Goal: Information Seeking & Learning: Learn about a topic

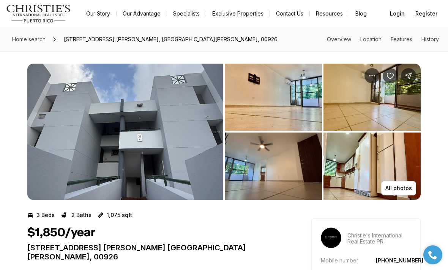
click at [299, 113] on img "View image gallery" at bounding box center [273, 98] width 97 height 68
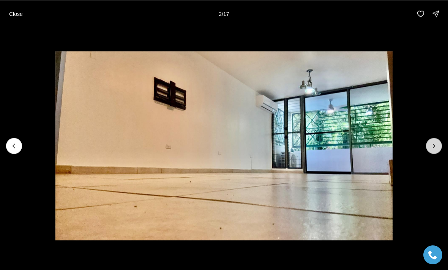
click at [436, 140] on button "Next slide" at bounding box center [434, 146] width 16 height 16
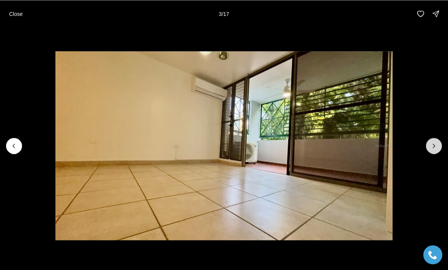
click at [432, 138] on button "Next slide" at bounding box center [434, 146] width 16 height 16
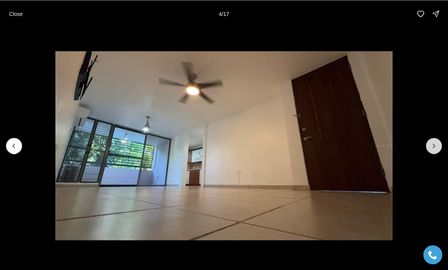
click at [434, 146] on icon "Next slide" at bounding box center [434, 146] width 8 height 8
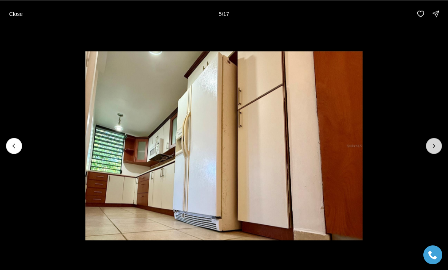
click at [430, 146] on icon "Next slide" at bounding box center [434, 146] width 8 height 8
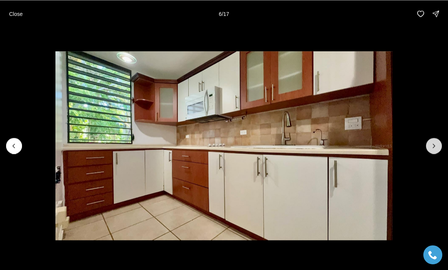
click at [437, 142] on button "Next slide" at bounding box center [434, 146] width 16 height 16
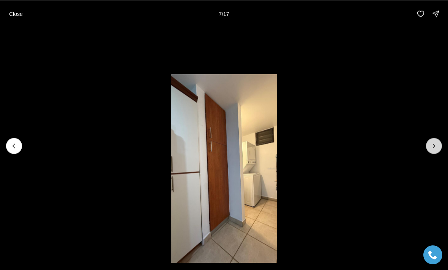
click at [433, 143] on icon "Next slide" at bounding box center [434, 146] width 8 height 8
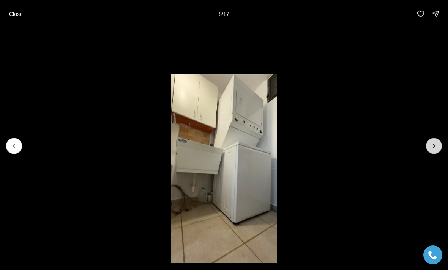
click at [435, 143] on icon "Next slide" at bounding box center [434, 146] width 8 height 8
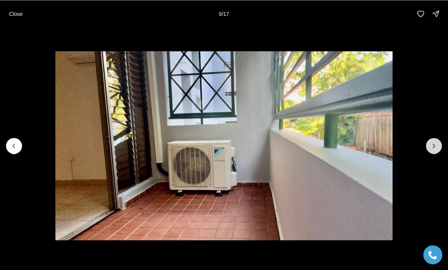
click at [438, 143] on button "Next slide" at bounding box center [434, 146] width 16 height 16
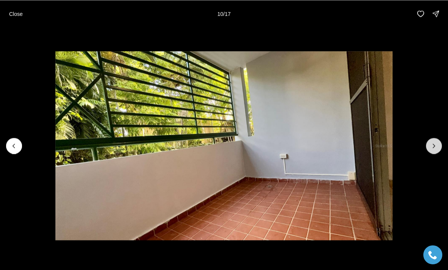
click at [437, 140] on button "Next slide" at bounding box center [434, 146] width 16 height 16
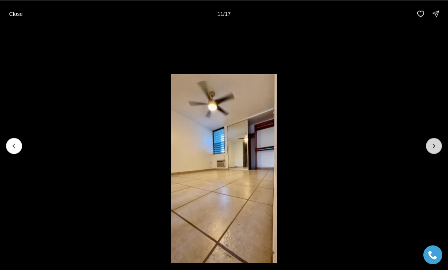
click at [431, 146] on icon "Next slide" at bounding box center [434, 146] width 8 height 8
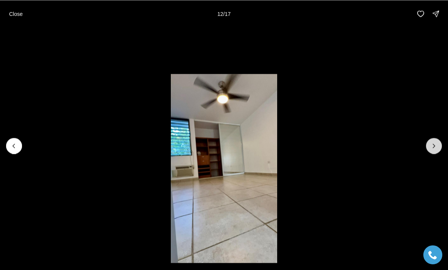
click at [430, 150] on button "Next slide" at bounding box center [434, 146] width 16 height 16
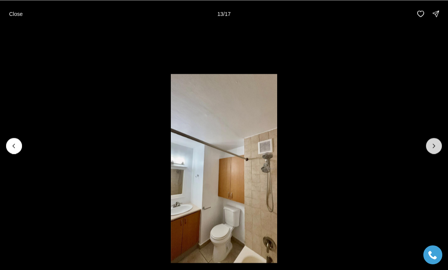
click at [432, 149] on icon "Next slide" at bounding box center [434, 146] width 8 height 8
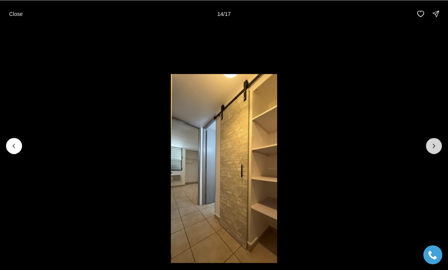
click at [435, 144] on icon "Next slide" at bounding box center [434, 146] width 8 height 8
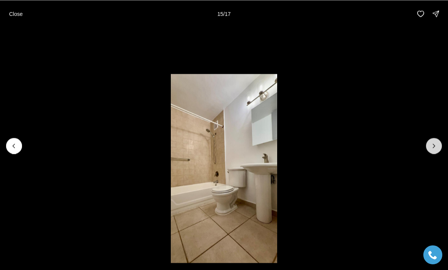
click at [434, 146] on icon "Next slide" at bounding box center [434, 146] width 8 height 8
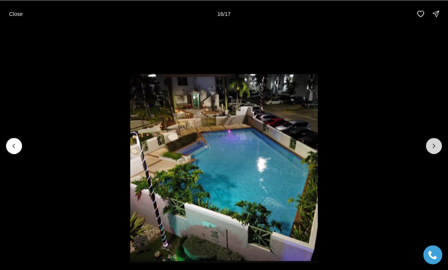
click at [436, 145] on icon "Next slide" at bounding box center [434, 146] width 8 height 8
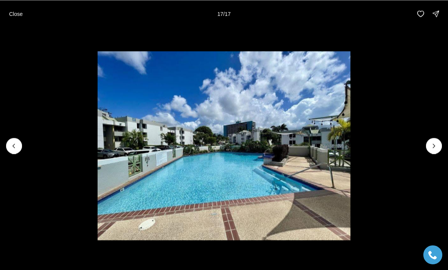
click at [436, 146] on div at bounding box center [434, 146] width 16 height 16
click at [435, 142] on div at bounding box center [434, 146] width 16 height 16
click at [434, 147] on div at bounding box center [434, 146] width 16 height 16
click at [437, 149] on div at bounding box center [434, 146] width 16 height 16
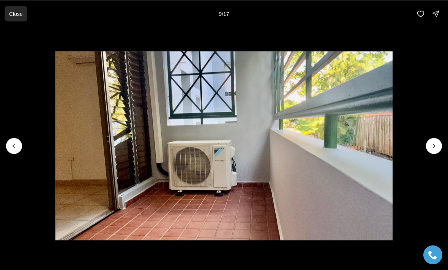
click at [13, 12] on p "Close" at bounding box center [16, 14] width 14 height 6
